Goal: Task Accomplishment & Management: Complete application form

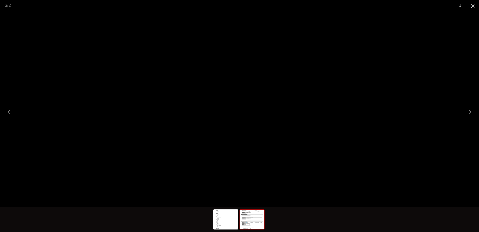
scroll to position [351, 0]
click at [474, 5] on button "Close gallery" at bounding box center [473, 6] width 13 height 12
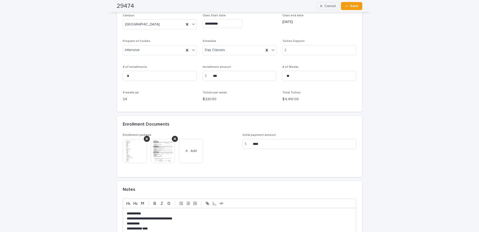
click at [320, 4] on button "Cancel" at bounding box center [328, 6] width 24 height 8
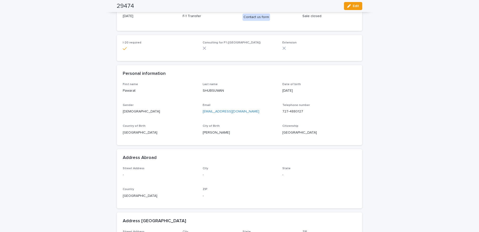
scroll to position [0, 0]
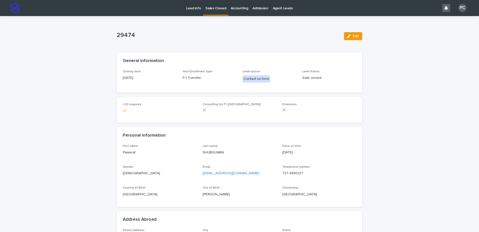
click at [195, 8] on p "Lead info" at bounding box center [193, 5] width 15 height 11
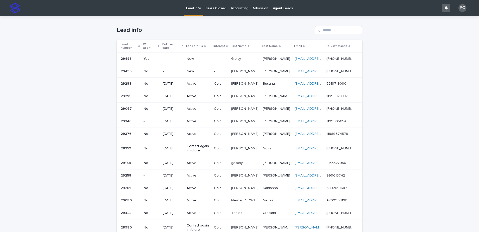
click at [189, 70] on p "New" at bounding box center [198, 71] width 23 height 4
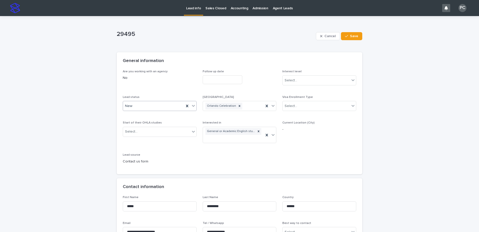
click at [158, 109] on div "New" at bounding box center [153, 106] width 61 height 8
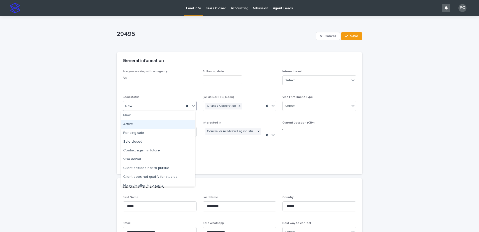
click at [148, 126] on div "Active" at bounding box center [157, 124] width 73 height 9
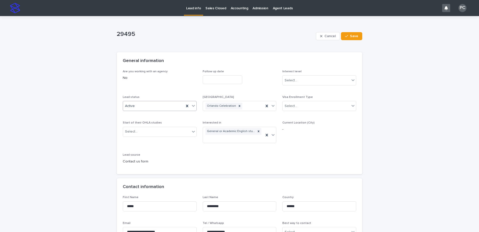
click at [210, 79] on input "text" at bounding box center [223, 79] width 40 height 9
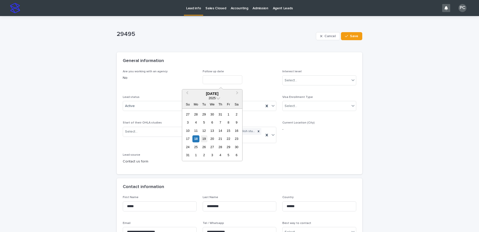
click at [204, 138] on div "19" at bounding box center [204, 138] width 7 height 7
type input "**********"
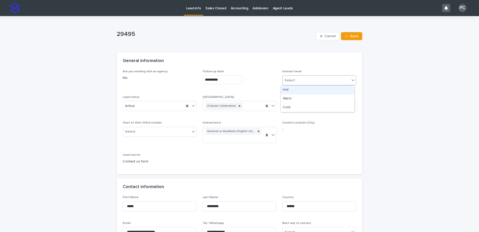
click at [299, 81] on div "Select..." at bounding box center [316, 80] width 67 height 8
click at [295, 107] on div "Cold" at bounding box center [317, 107] width 73 height 9
click at [190, 12] on link "Lead info" at bounding box center [193, 7] width 19 height 15
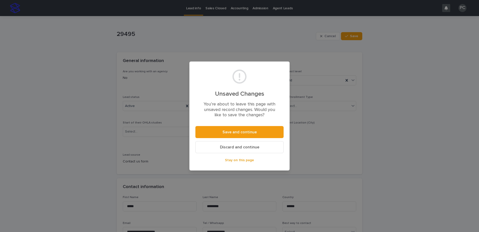
click at [334, 155] on div "Unsaved Changes You’re about to leave this page with unsaved record changes. Wo…" at bounding box center [239, 116] width 479 height 232
click at [239, 131] on span "Save and continue" at bounding box center [240, 132] width 34 height 4
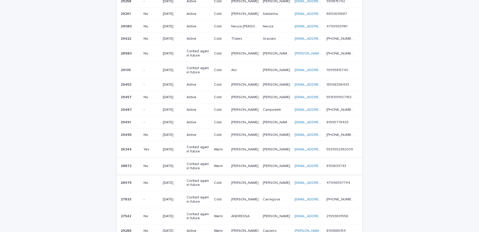
scroll to position [201, 0]
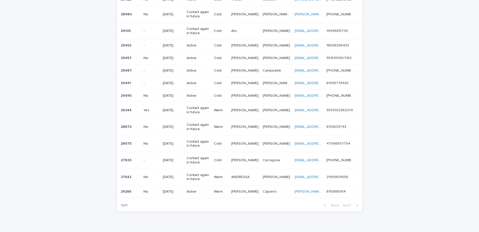
click at [171, 82] on p "[DATE]" at bounding box center [173, 83] width 20 height 4
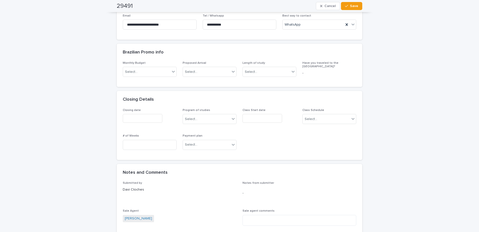
scroll to position [351, 0]
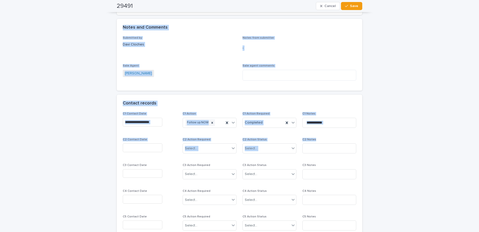
drag, startPoint x: 475, startPoint y: 148, endPoint x: 461, endPoint y: 4, distance: 144.6
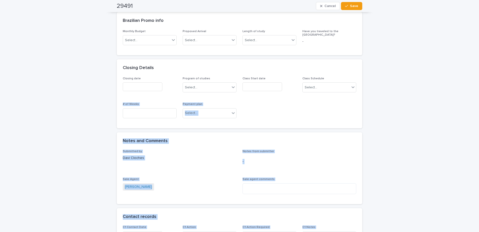
scroll to position [0, 0]
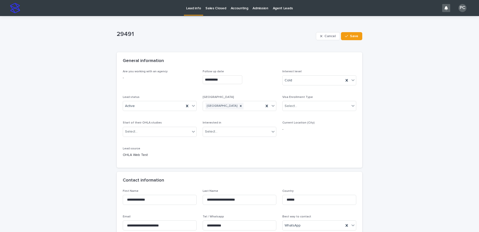
click at [196, 9] on p "Lead info" at bounding box center [193, 5] width 15 height 11
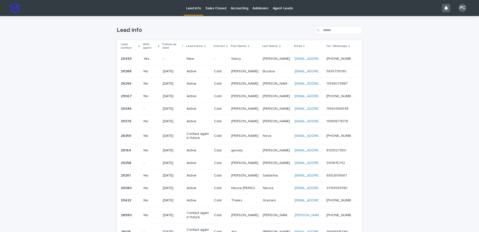
click at [232, 58] on p "Gleicy" at bounding box center [236, 58] width 11 height 5
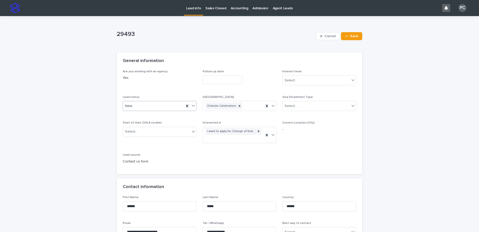
click at [149, 106] on div "New" at bounding box center [153, 106] width 61 height 8
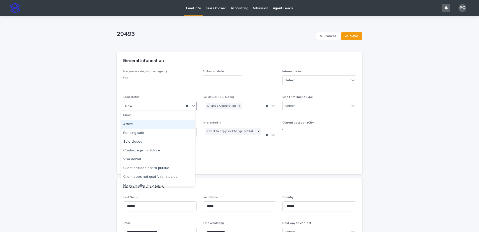
click at [146, 123] on div "Active" at bounding box center [157, 124] width 73 height 9
click at [219, 77] on input "text" at bounding box center [223, 79] width 40 height 9
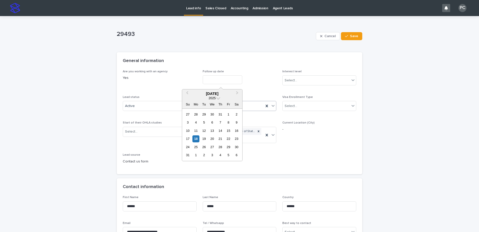
drag, startPoint x: 205, startPoint y: 139, endPoint x: 275, endPoint y: 110, distance: 75.3
click at [206, 138] on div "19" at bounding box center [204, 138] width 7 height 7
type input "**********"
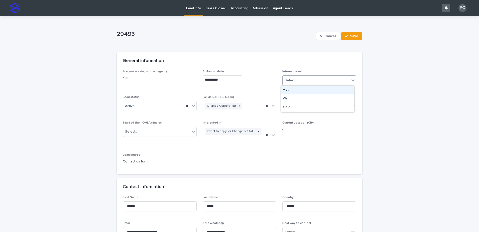
click at [317, 78] on div "Select..." at bounding box center [316, 80] width 67 height 8
click at [302, 108] on div "Cold" at bounding box center [317, 107] width 73 height 9
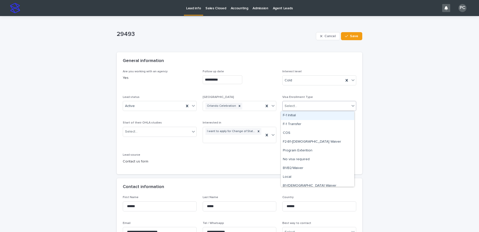
click at [302, 106] on div "Select..." at bounding box center [316, 106] width 67 height 8
click at [302, 133] on div "COS" at bounding box center [317, 133] width 73 height 9
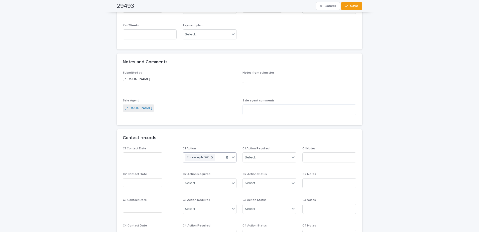
scroll to position [326, 0]
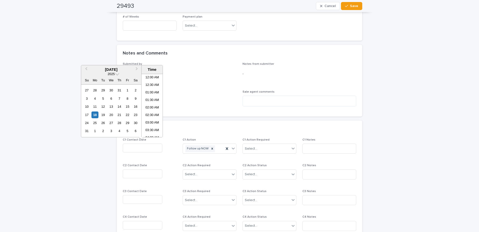
click at [146, 150] on input "text" at bounding box center [143, 147] width 40 height 9
click at [97, 112] on div "18" at bounding box center [95, 114] width 7 height 7
click at [150, 113] on li "11:00 AM" at bounding box center [152, 113] width 21 height 8
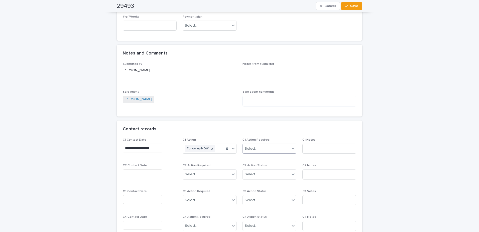
type input "**********"
click at [258, 149] on div "Select..." at bounding box center [266, 148] width 47 height 8
drag, startPoint x: 259, startPoint y: 168, endPoint x: 288, endPoint y: 154, distance: 32.1
click at [259, 166] on div "Completed" at bounding box center [267, 166] width 53 height 9
click at [317, 146] on input at bounding box center [330, 148] width 54 height 10
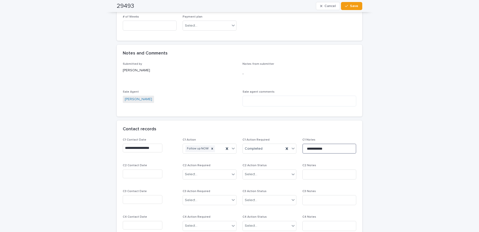
type input "**********"
click at [351, 6] on span "Save" at bounding box center [354, 6] width 8 height 4
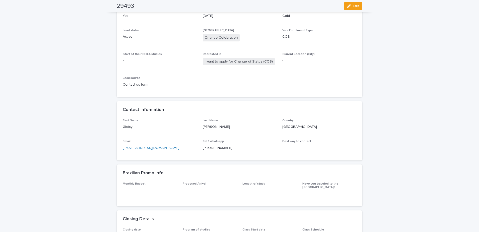
scroll to position [15, 0]
